Goal: Find specific page/section: Find specific page/section

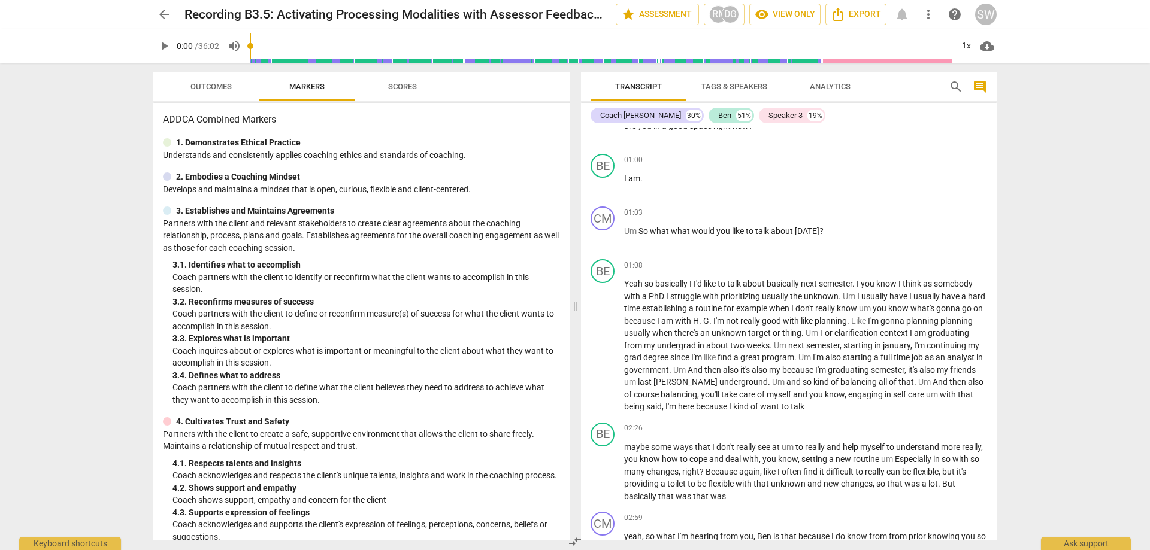
scroll to position [479, 0]
click at [164, 17] on span "arrow_back" at bounding box center [164, 14] width 14 height 14
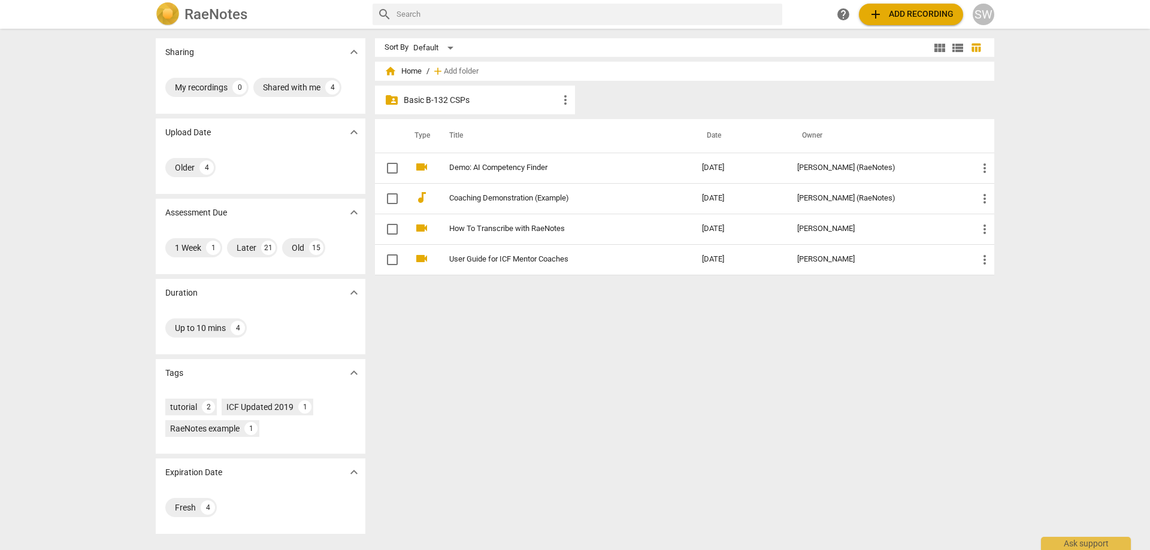
click at [437, 99] on p "Basic B-132 CSPs" at bounding box center [481, 100] width 155 height 13
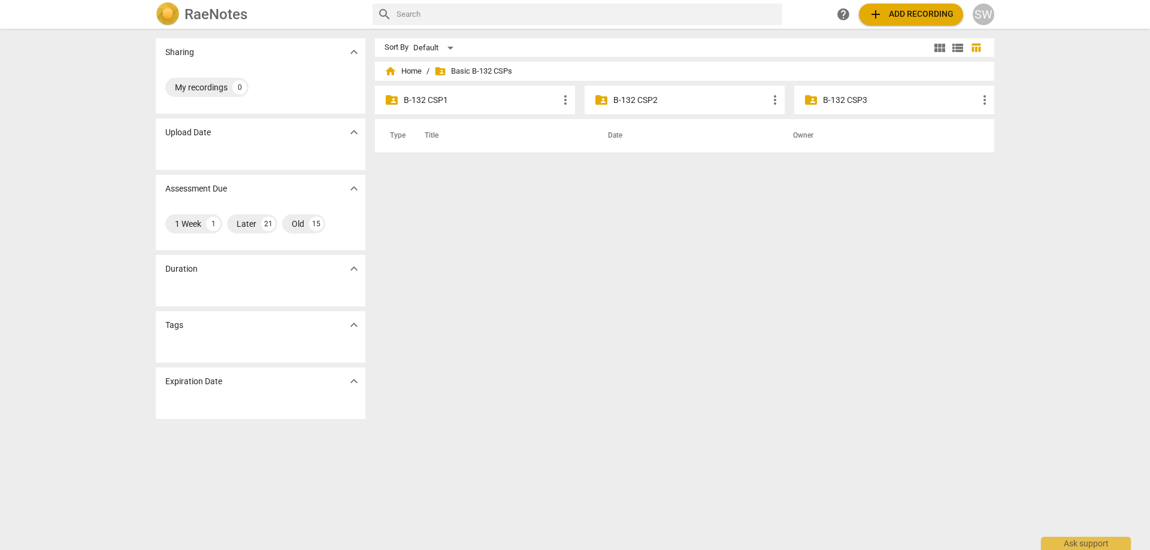
click at [649, 89] on div "folder_shared B-132 CSP2 more_vert" at bounding box center [685, 100] width 200 height 29
click at [646, 95] on p "B-132 CSP2" at bounding box center [690, 100] width 155 height 13
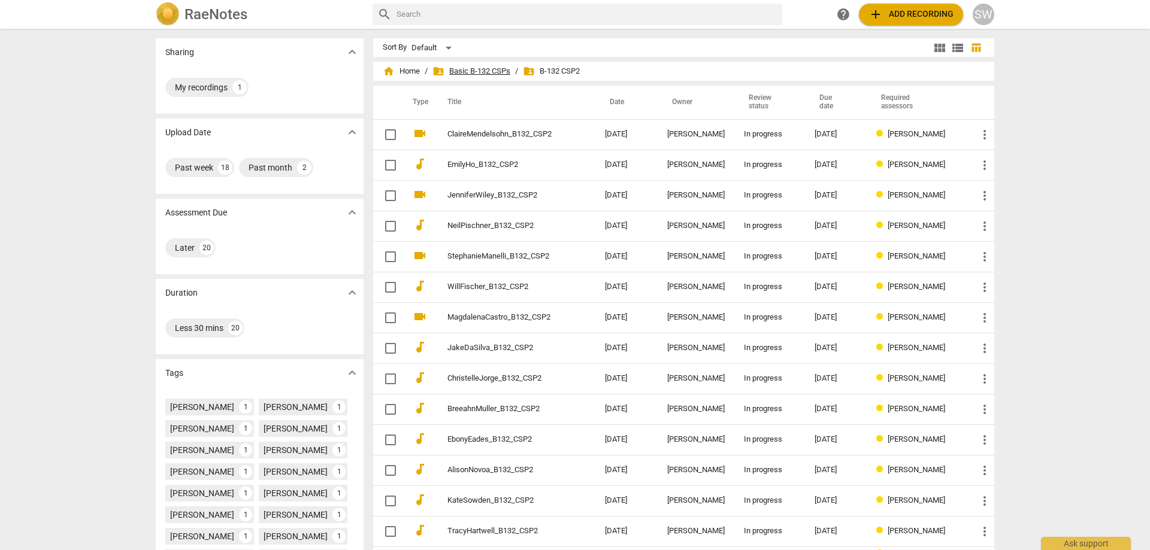
click at [476, 72] on span "folder_shared Basic B-132 CSPs" at bounding box center [471, 71] width 78 height 12
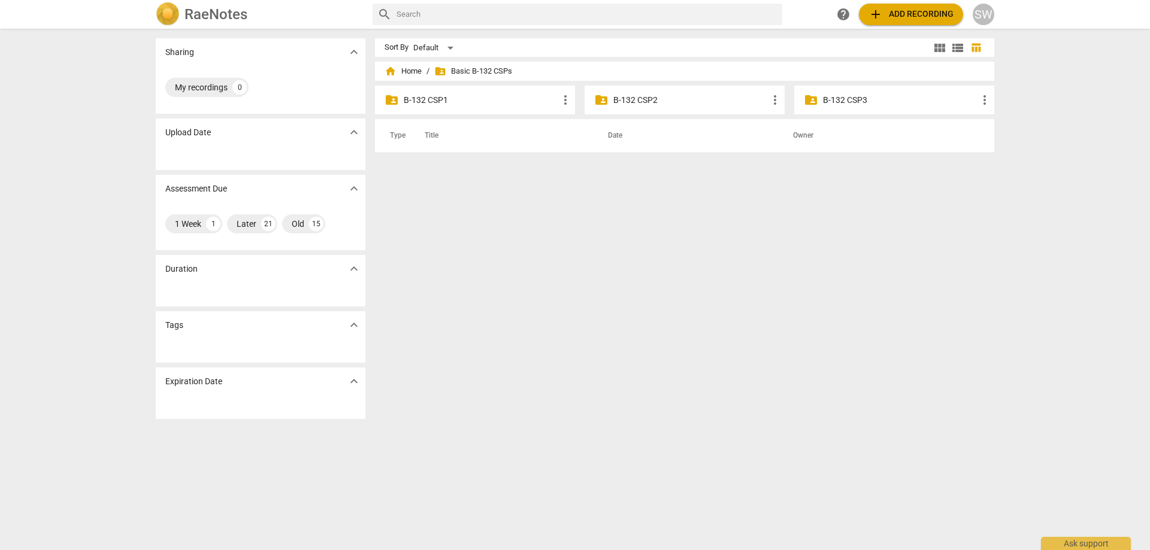
click at [428, 107] on div "folder_shared B-132 CSP1 more_vert" at bounding box center [475, 100] width 200 height 29
click at [432, 101] on p "B-132 CSP1" at bounding box center [481, 100] width 155 height 13
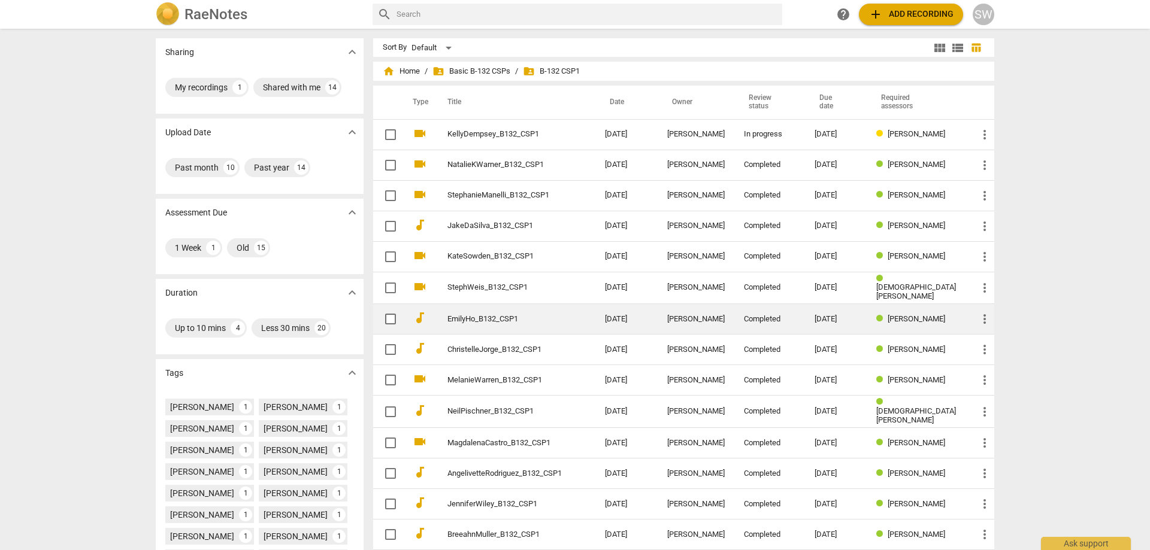
click at [523, 322] on link "EmilyHo_B132_CSP1" at bounding box center [504, 319] width 114 height 9
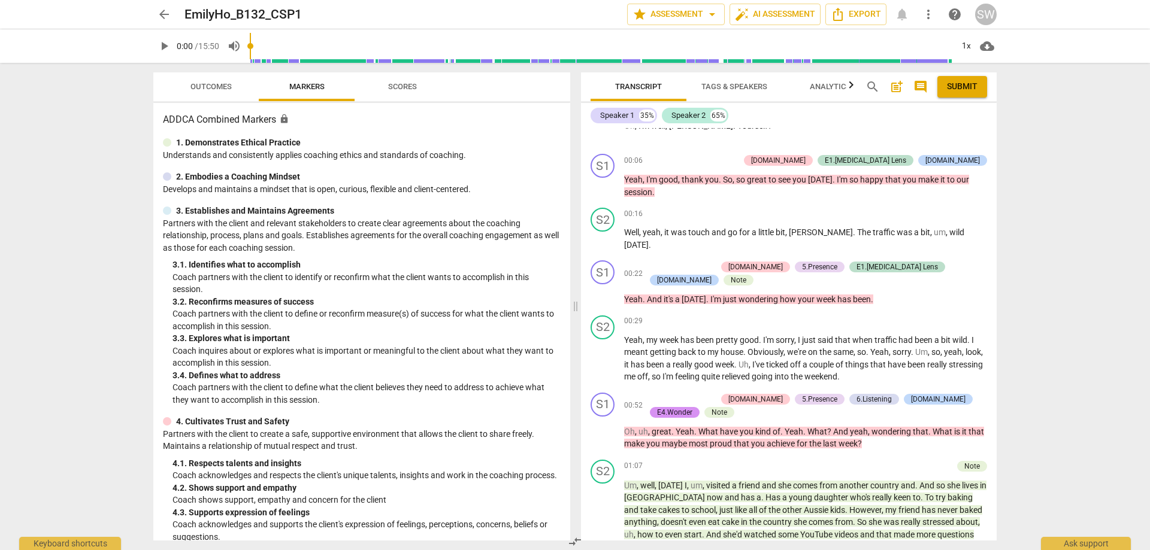
scroll to position [659, 0]
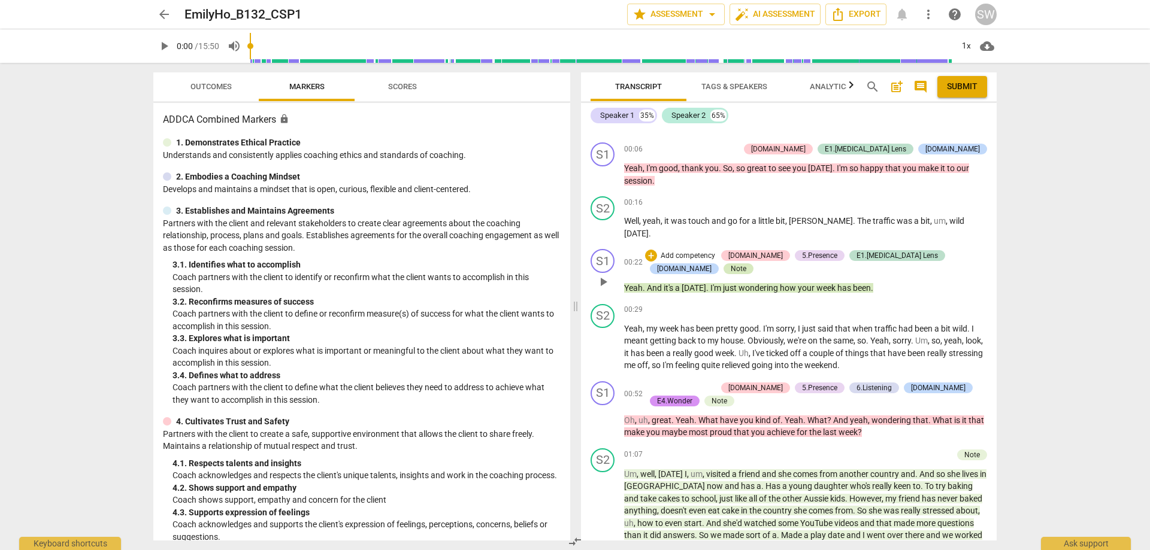
click at [746, 264] on div "Note" at bounding box center [739, 269] width 16 height 11
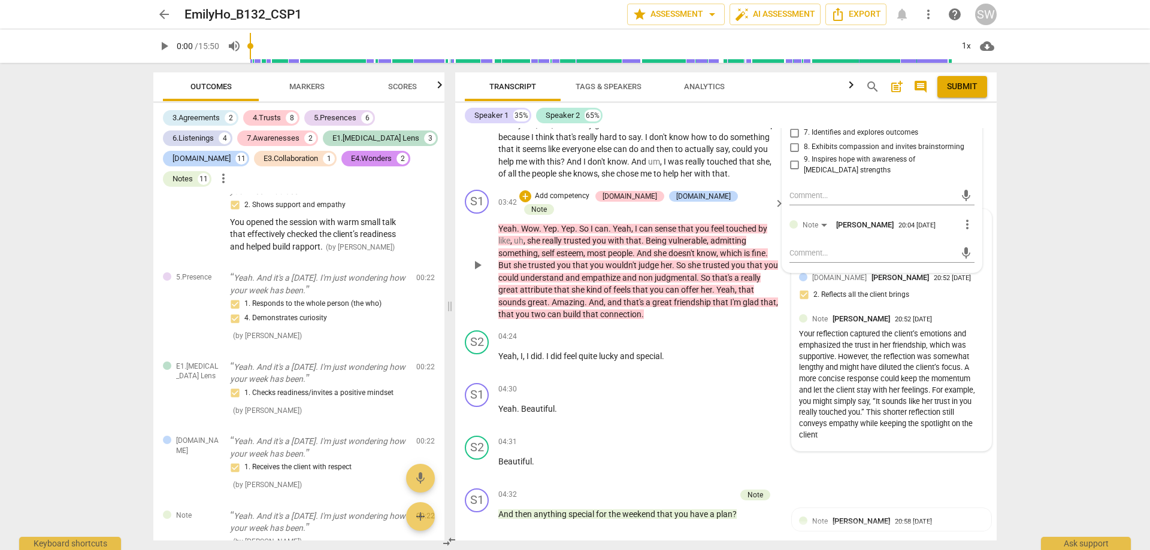
scroll to position [1448, 0]
